Goal: Complete application form

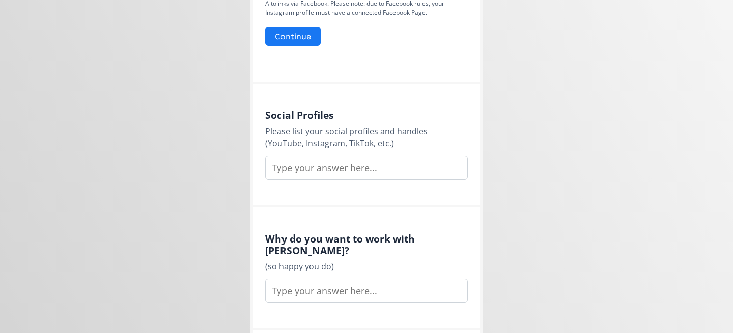
scroll to position [651, 0]
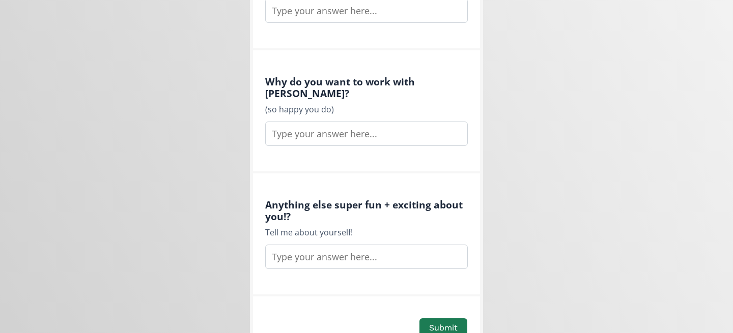
click at [384, 122] on input "text" at bounding box center [366, 134] width 203 height 24
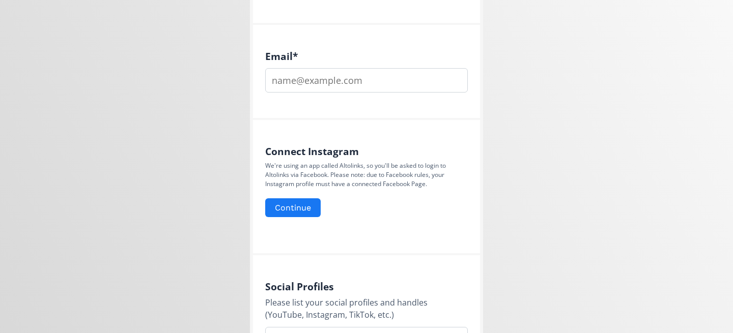
scroll to position [239, 0]
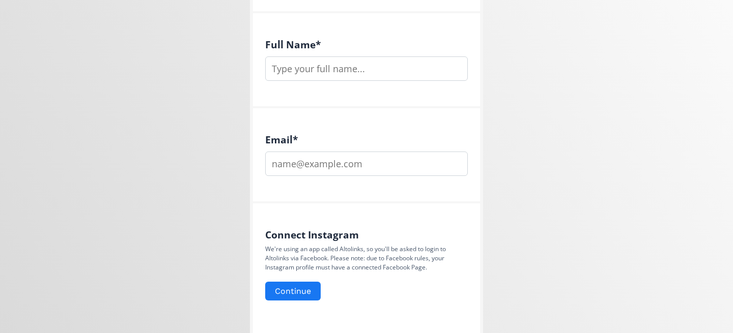
click at [329, 58] on input "text" at bounding box center [366, 68] width 203 height 24
type input "[PERSON_NAME]"
click at [304, 175] on input "email" at bounding box center [366, 164] width 203 height 24
type input "m"
type input "[EMAIL_ADDRESS][DOMAIN_NAME]"
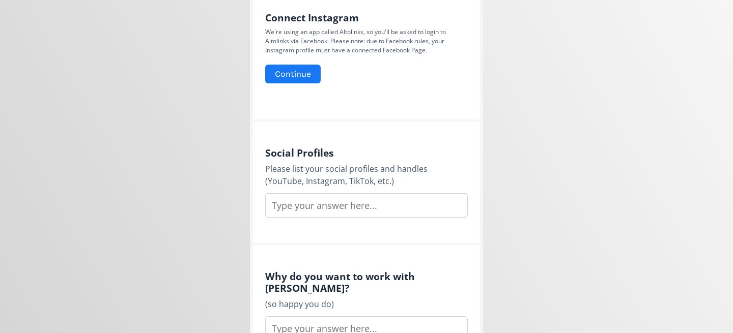
scroll to position [456, 0]
click at [351, 213] on input "text" at bounding box center [366, 205] width 203 height 24
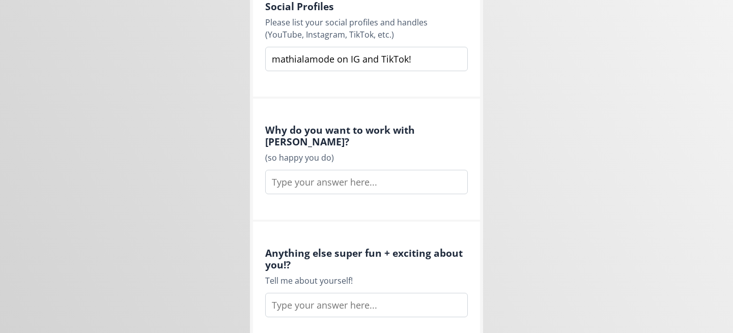
scroll to position [699, 0]
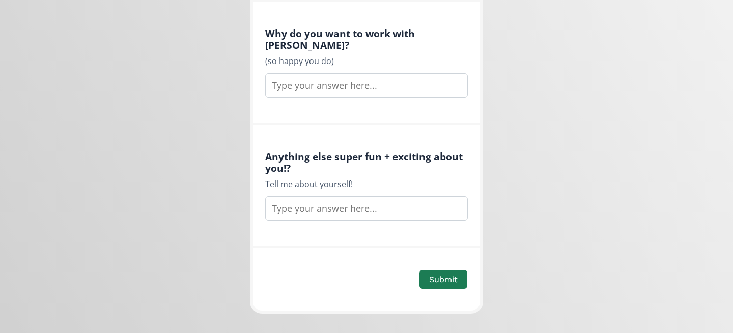
type input "mathialamode on IG and TikTok!"
click at [353, 178] on div "Tell me about yourself!" at bounding box center [366, 184] width 203 height 12
drag, startPoint x: 379, startPoint y: 174, endPoint x: 317, endPoint y: 327, distance: 165.3
click at [379, 178] on div "Tell me about yourself!" at bounding box center [366, 184] width 203 height 12
click at [370, 178] on div "Tell me about yourself!" at bounding box center [366, 184] width 203 height 12
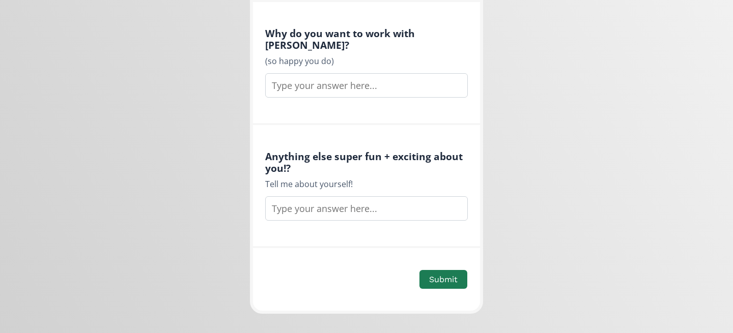
scroll to position [709, 0]
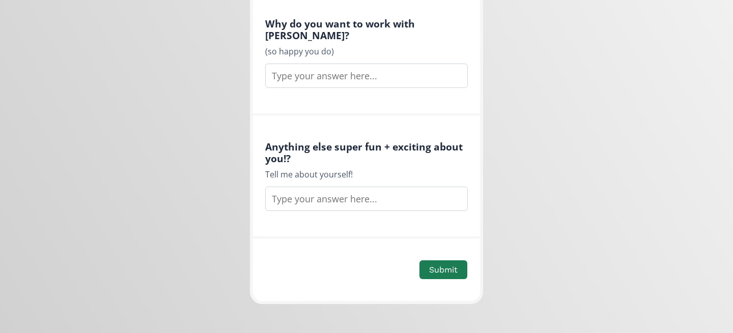
click at [334, 64] on input "text" at bounding box center [366, 76] width 203 height 24
type input "I post about fashion & lifestyle and love to share local brands! I am based in …"
click at [317, 189] on input "text" at bounding box center [366, 199] width 203 height 24
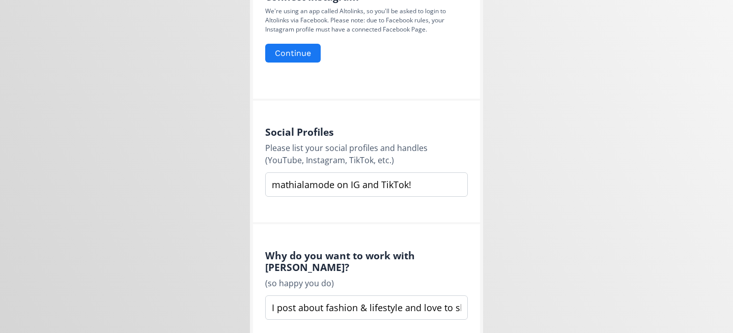
scroll to position [737, 0]
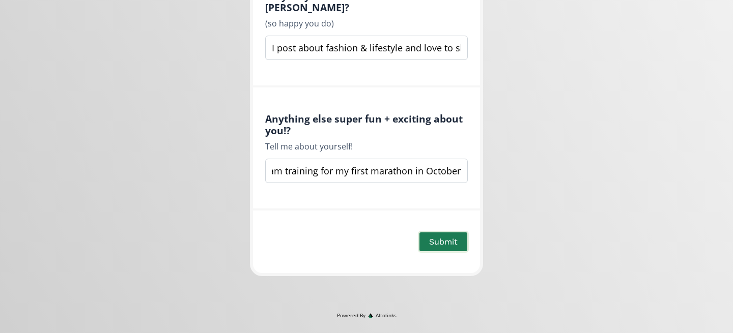
type input "I am training for my first marathon in October!"
click at [441, 231] on button "Submit" at bounding box center [443, 242] width 51 height 22
